Goal: Find specific page/section: Find specific page/section

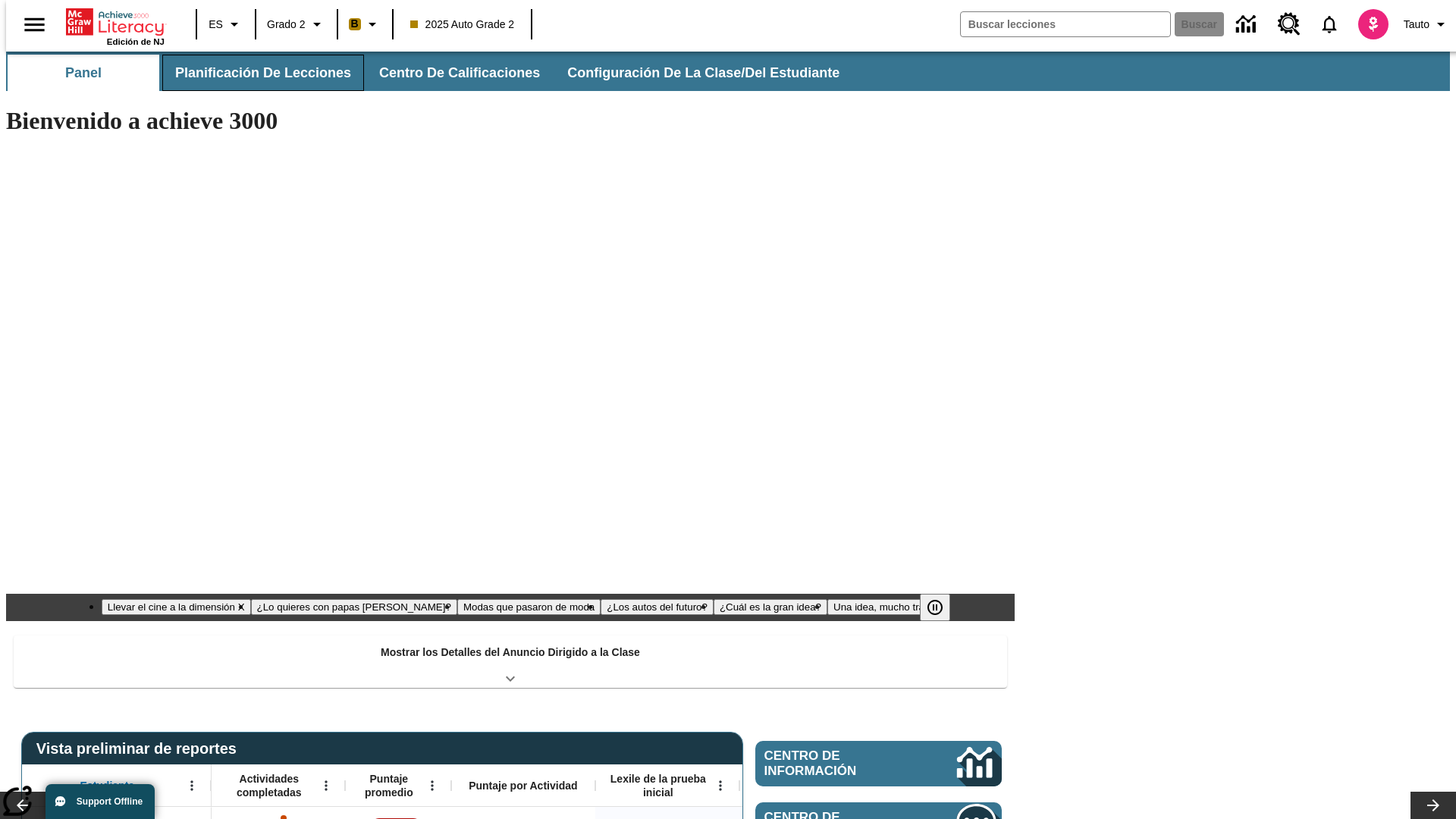
click at [254, 73] on button "Planificación de lecciones" at bounding box center [263, 73] width 201 height 36
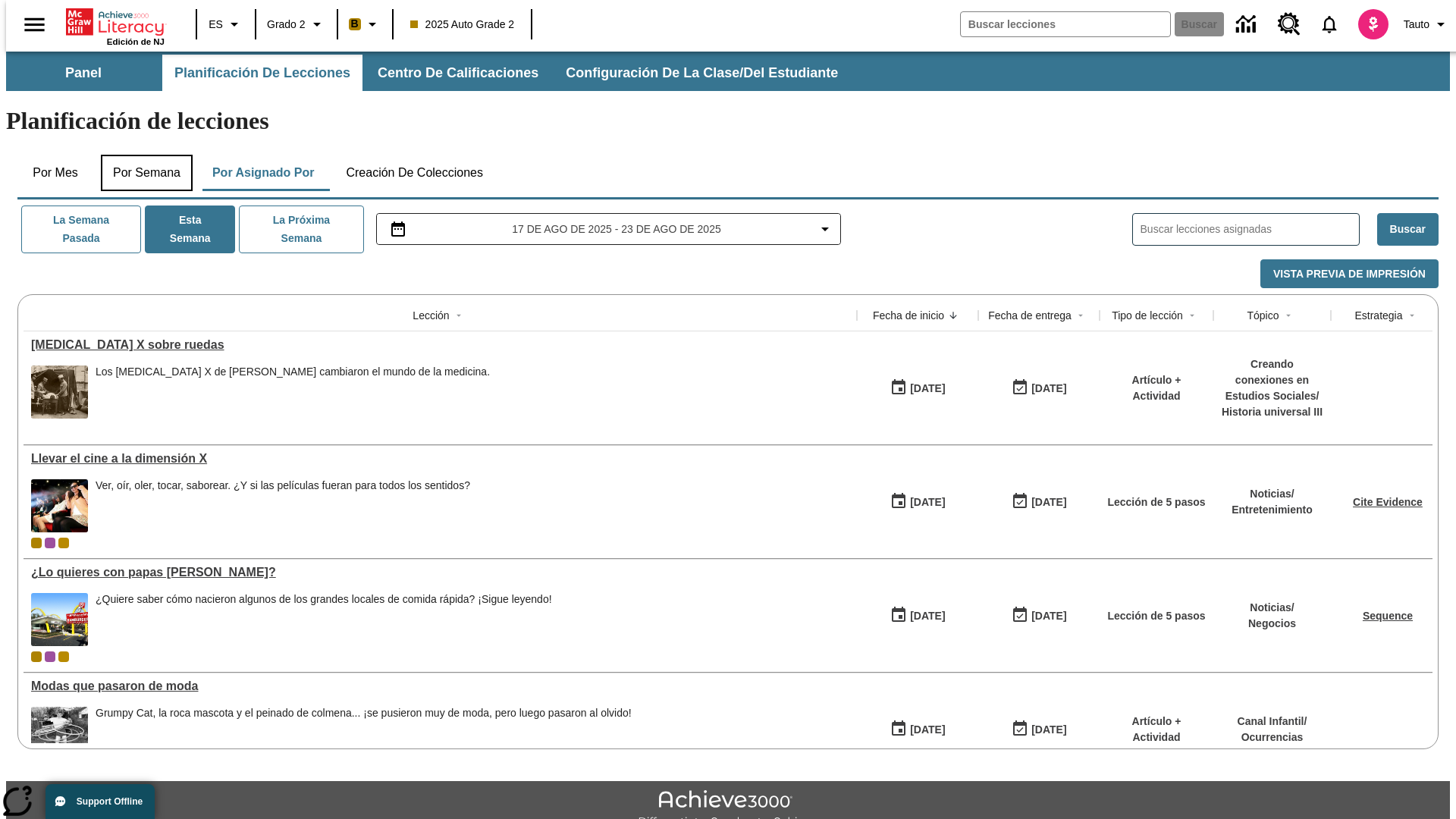
click at [142, 155] on button "Por semana" at bounding box center [147, 173] width 92 height 36
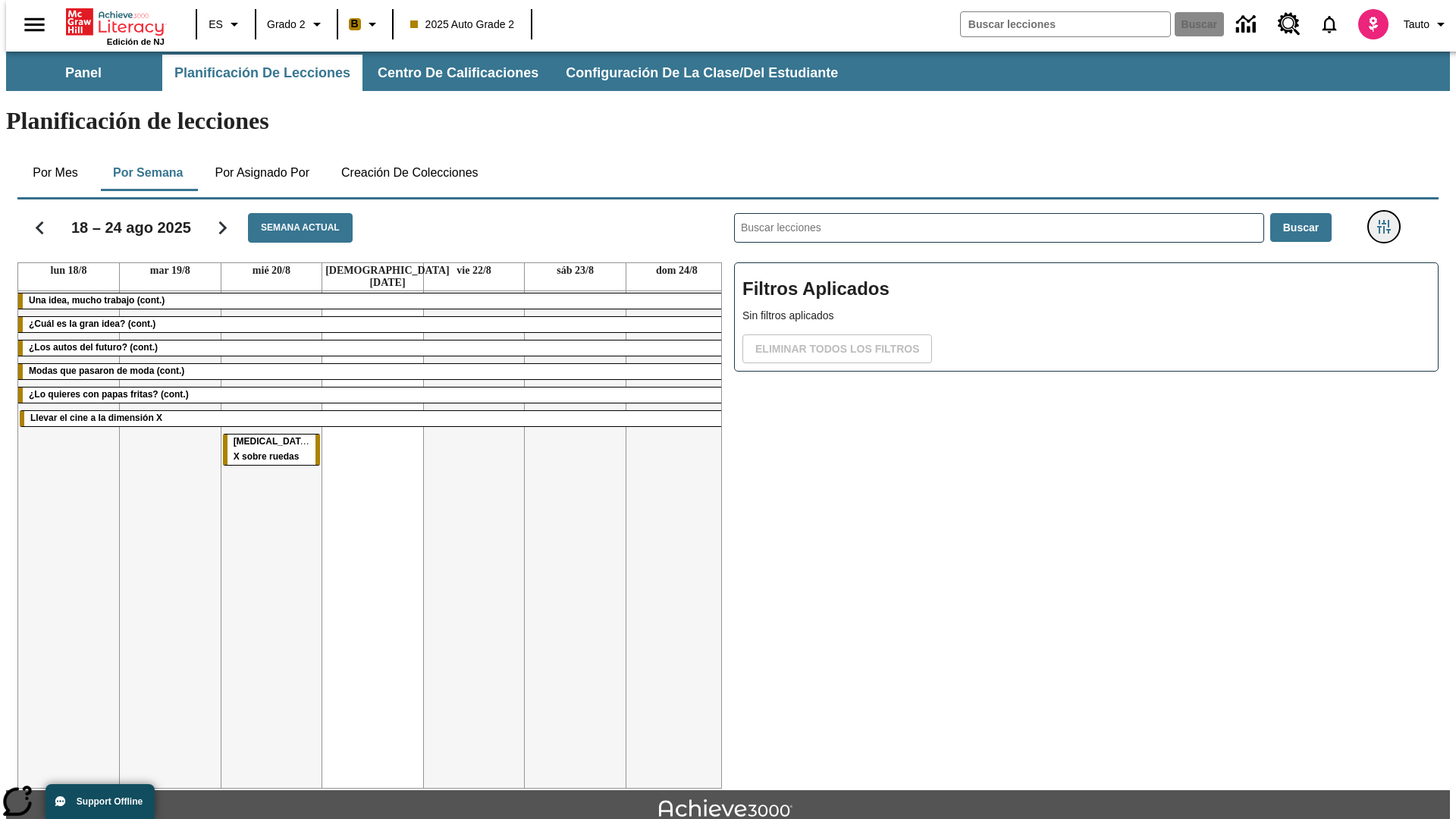
click at [1388, 220] on icon "Menú lateral de filtros" at bounding box center [1383, 227] width 14 height 14
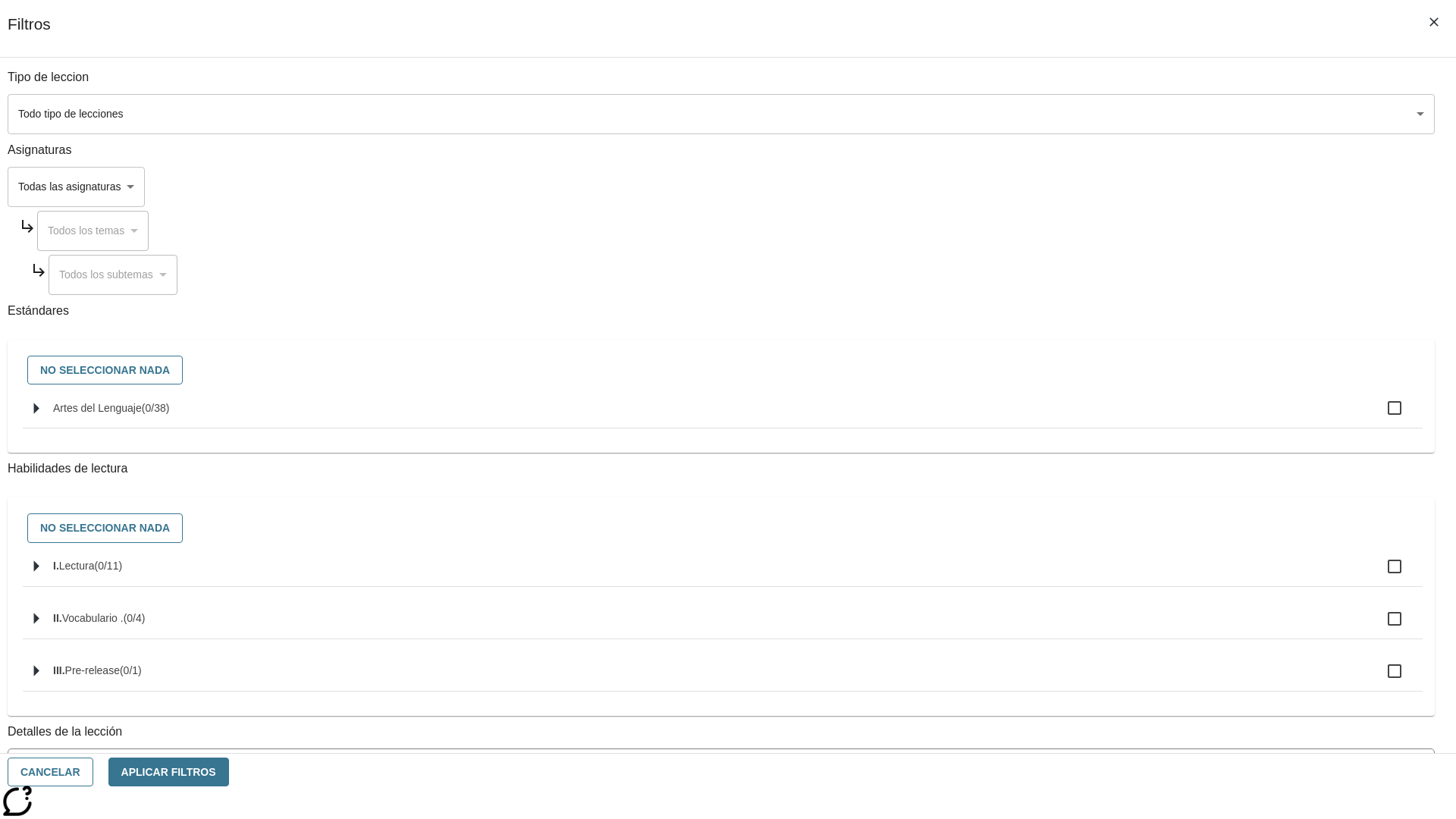
click at [1092, 685] on body "Saltar al contenido principal Edición de NJ ES Grado 2 B 2025 Auto Grade 2 Busc…" at bounding box center [728, 470] width 1444 height 836
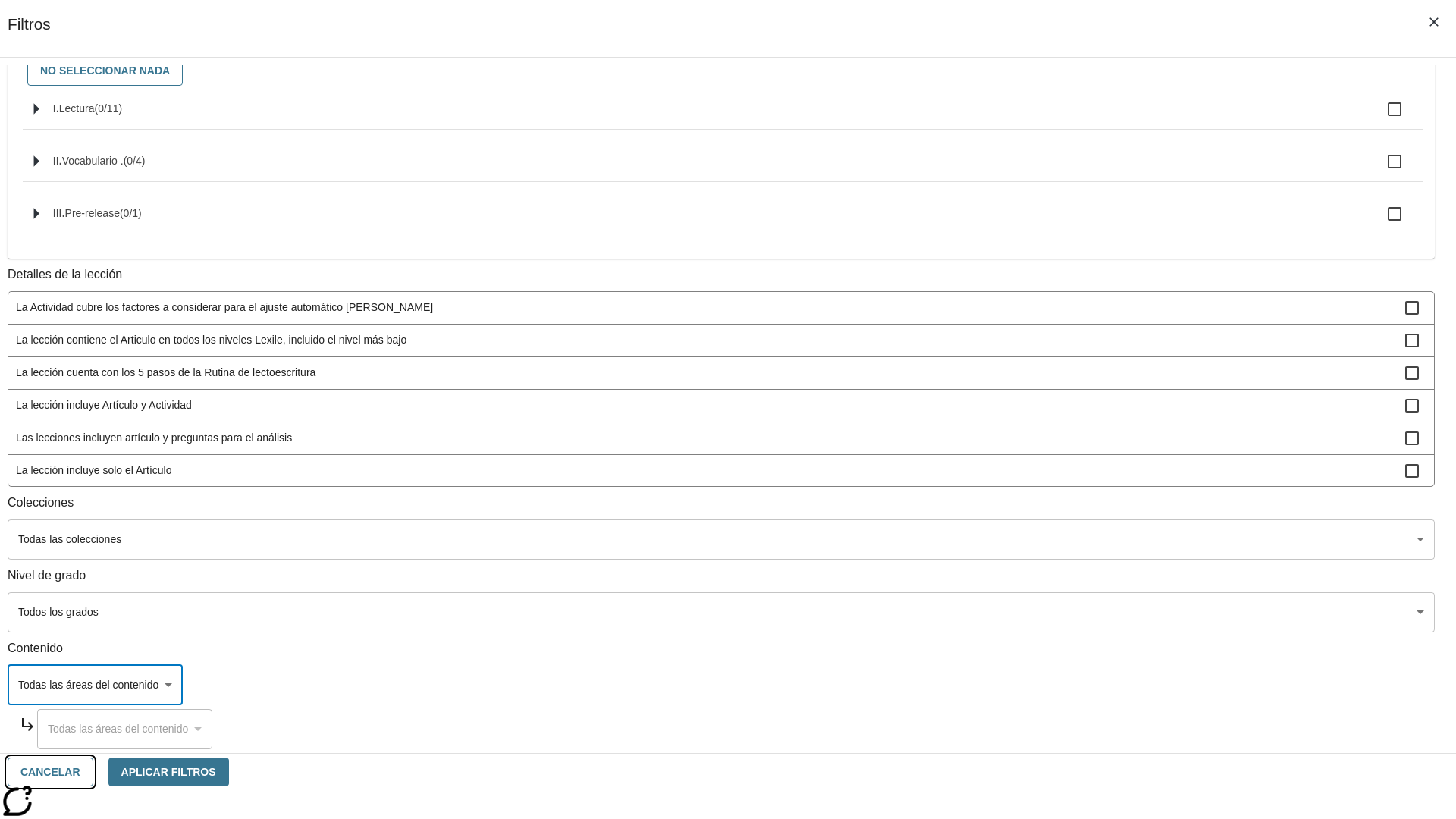
click at [93, 772] on button "Cancelar" at bounding box center [50, 772] width 86 height 29
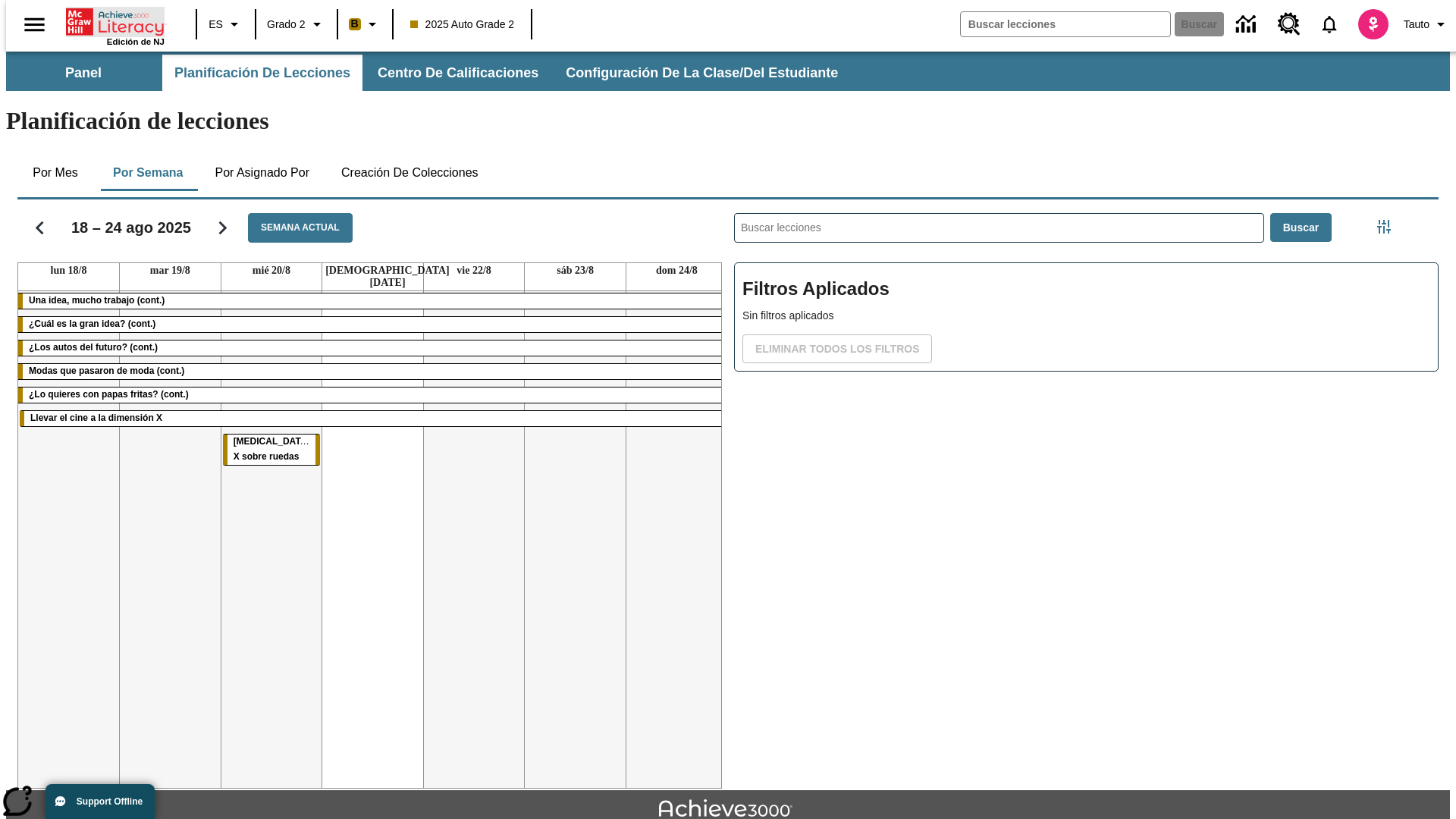
click at [109, 20] on icon "Portada" at bounding box center [116, 21] width 101 height 30
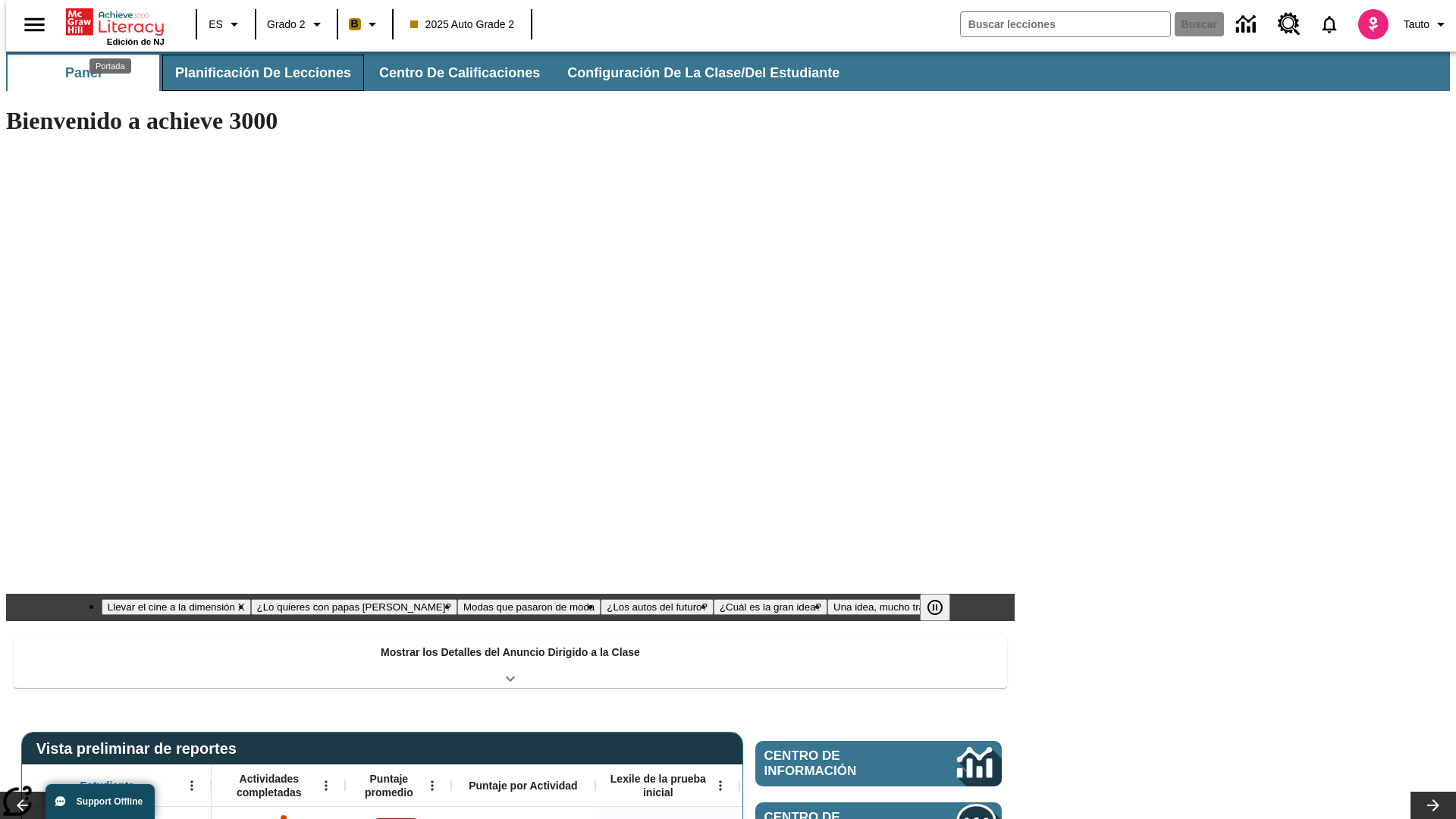
click at [254, 73] on button "Planificación de lecciones" at bounding box center [263, 73] width 201 height 36
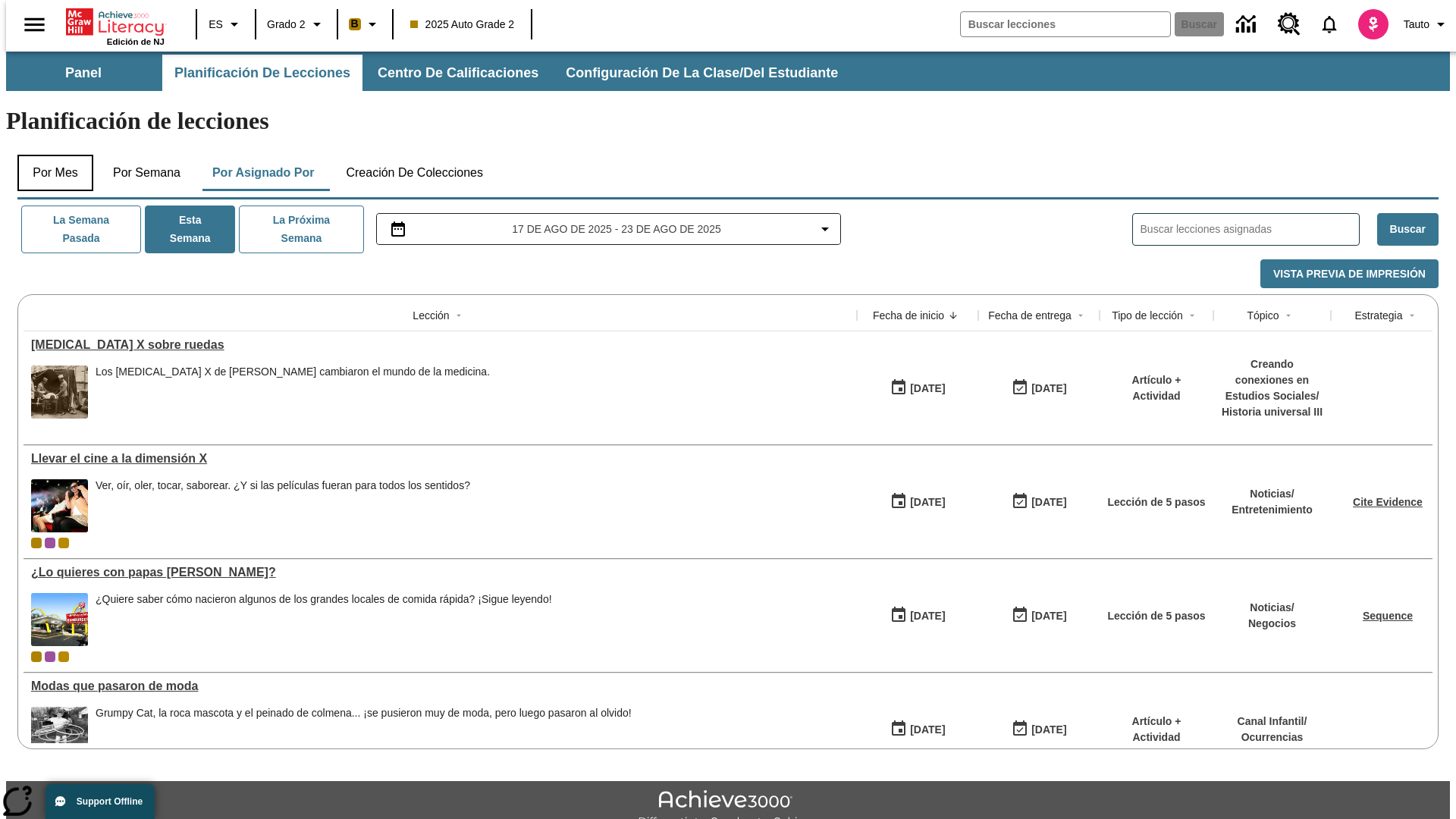
click at [49, 155] on button "Por mes" at bounding box center [55, 173] width 76 height 36
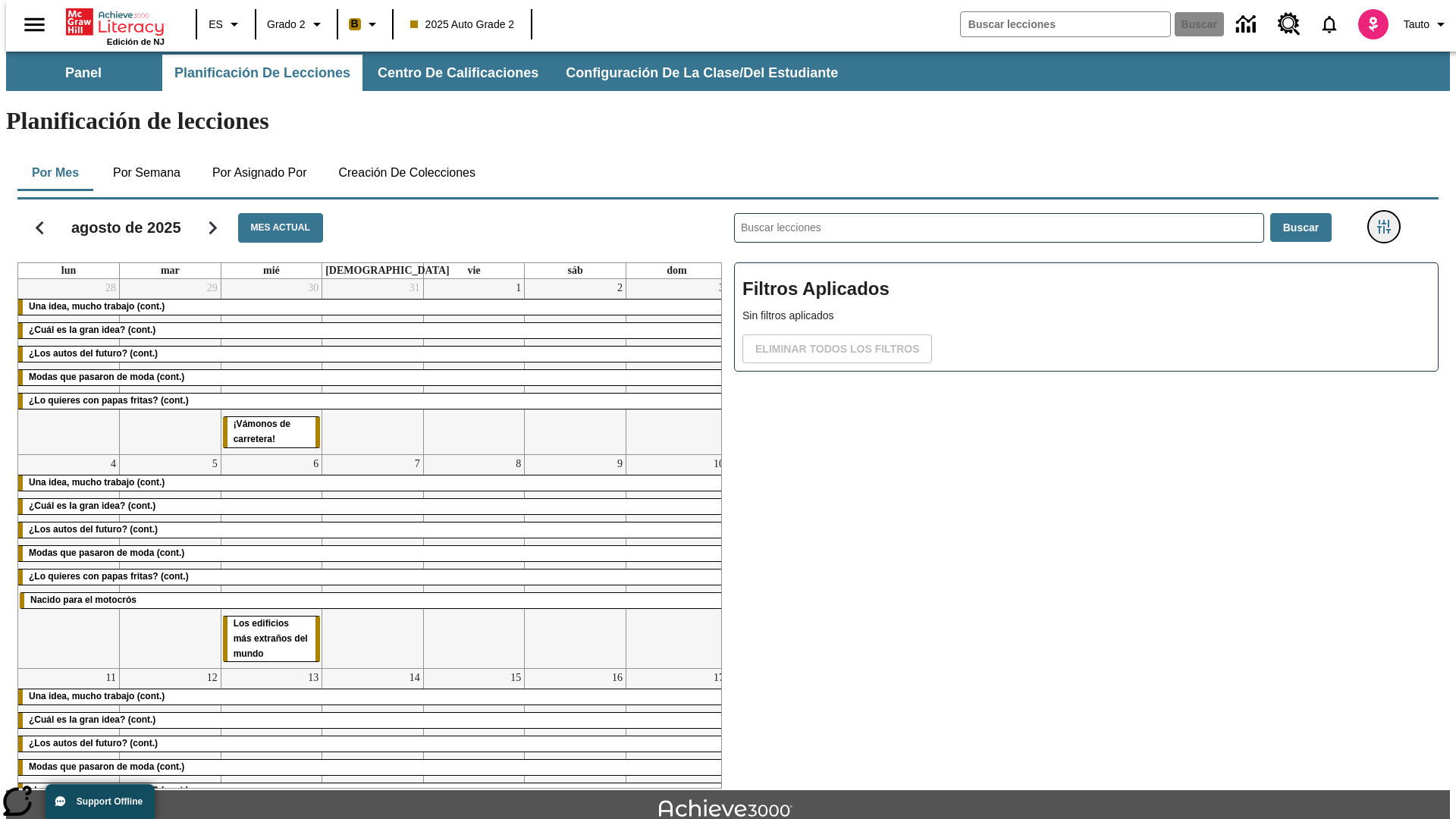
click at [1388, 220] on icon "Menú lateral de filtros" at bounding box center [1383, 227] width 14 height 14
